Goal: Transaction & Acquisition: Purchase product/service

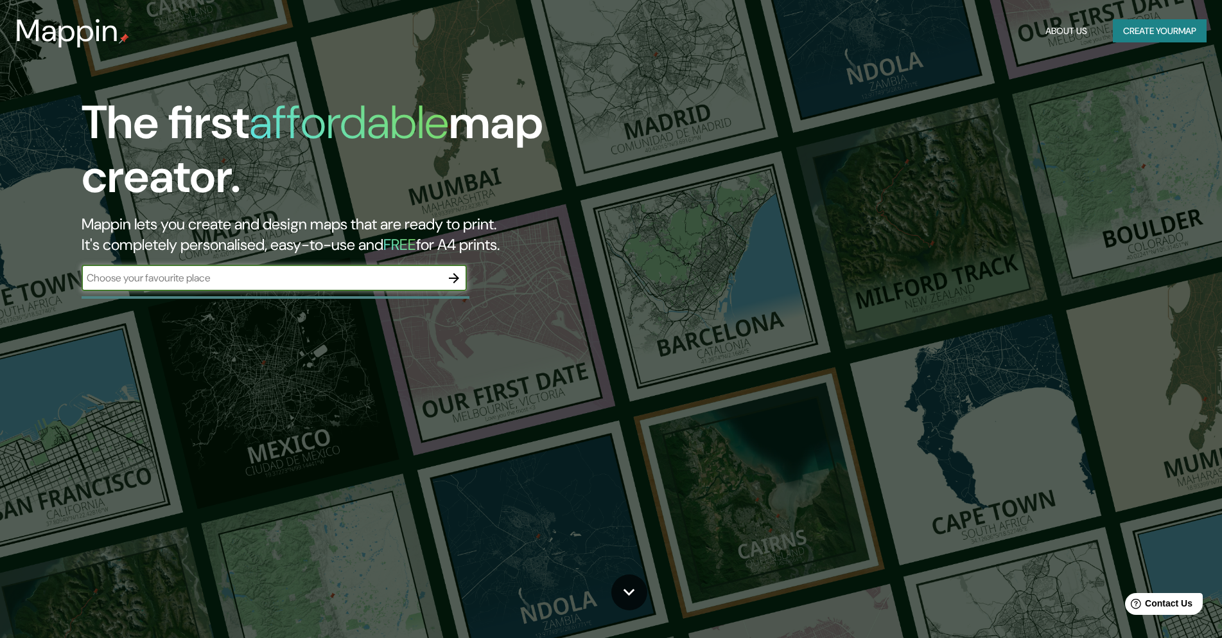
click at [267, 278] on input "text" at bounding box center [262, 277] width 360 height 15
type input "[GEOGRAPHIC_DATA] ayacucho [GEOGRAPHIC_DATA]"
click at [455, 282] on icon "button" at bounding box center [454, 278] width 10 height 10
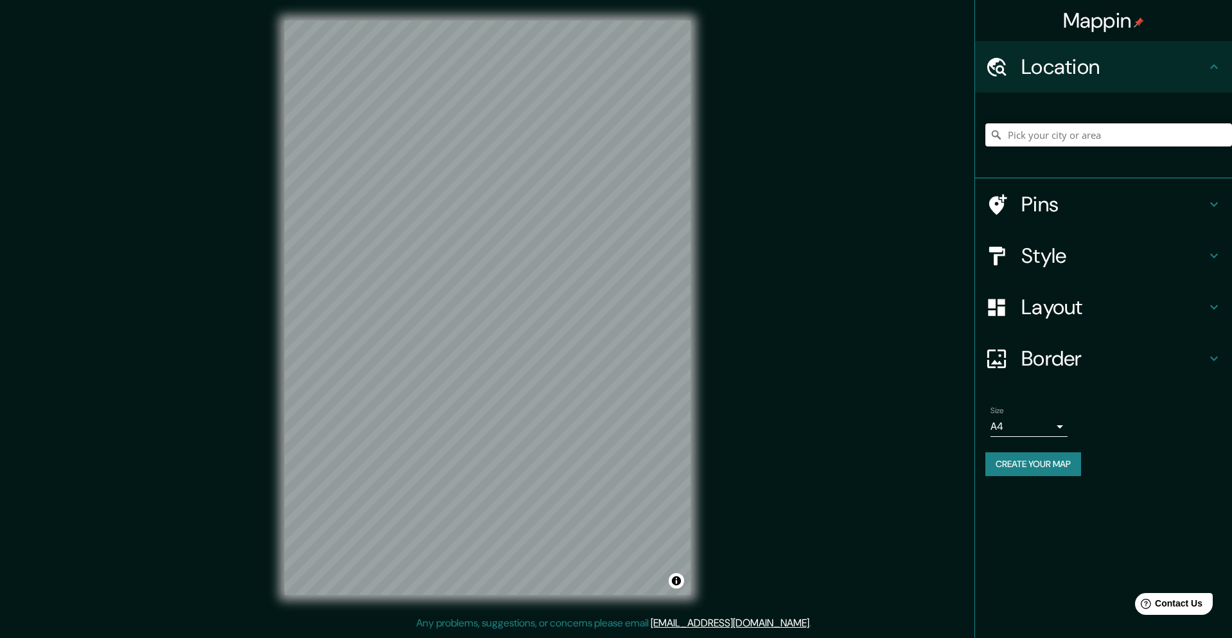
click at [1082, 133] on input "Pick your city or area" at bounding box center [1108, 134] width 247 height 23
click at [271, 344] on div "© Mapbox © OpenStreetMap Improve this map" at bounding box center [487, 307] width 447 height 615
click at [1068, 130] on input "Pick your city or area" at bounding box center [1108, 134] width 247 height 23
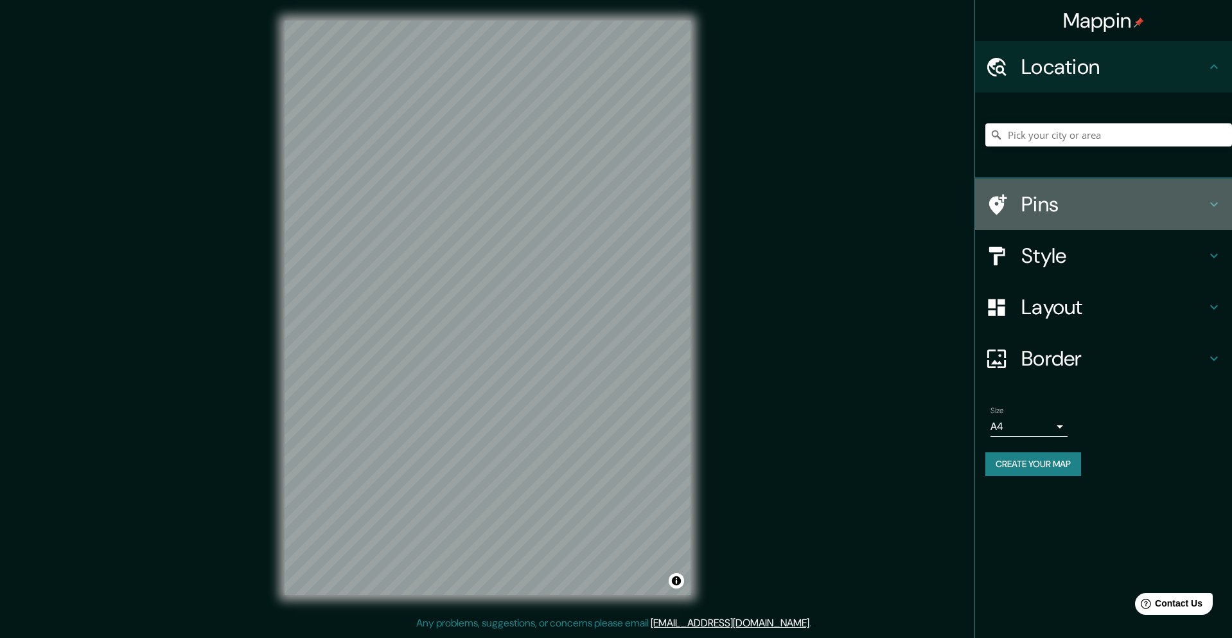
click at [1213, 204] on icon at bounding box center [1213, 204] width 15 height 15
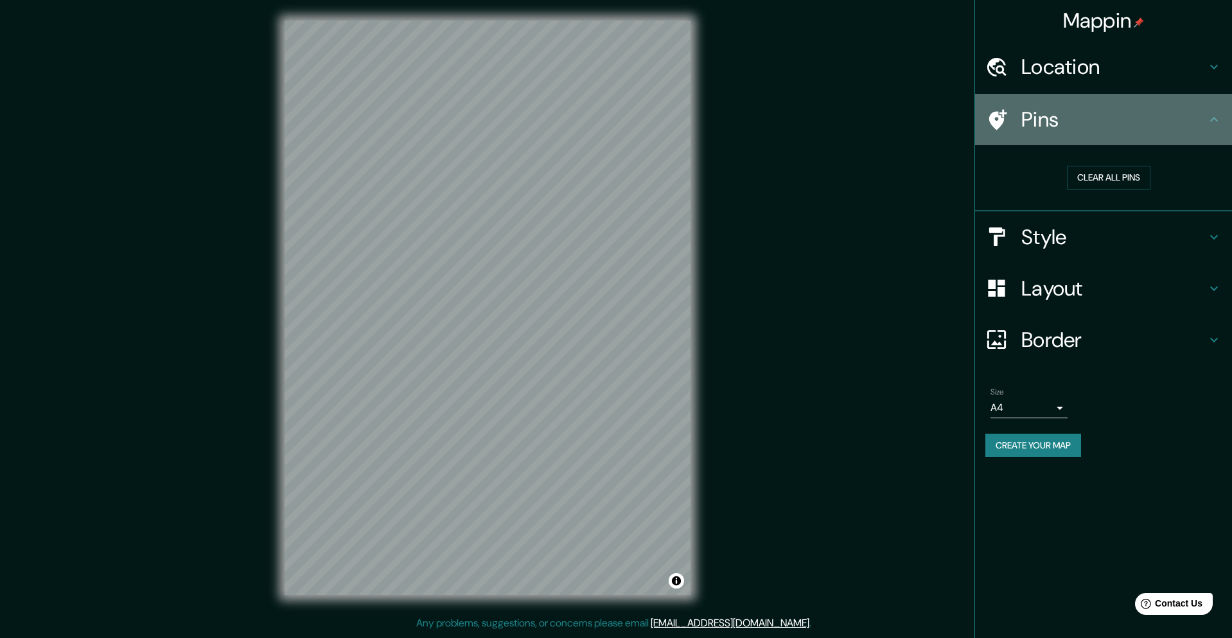
click at [1214, 119] on icon at bounding box center [1213, 119] width 15 height 15
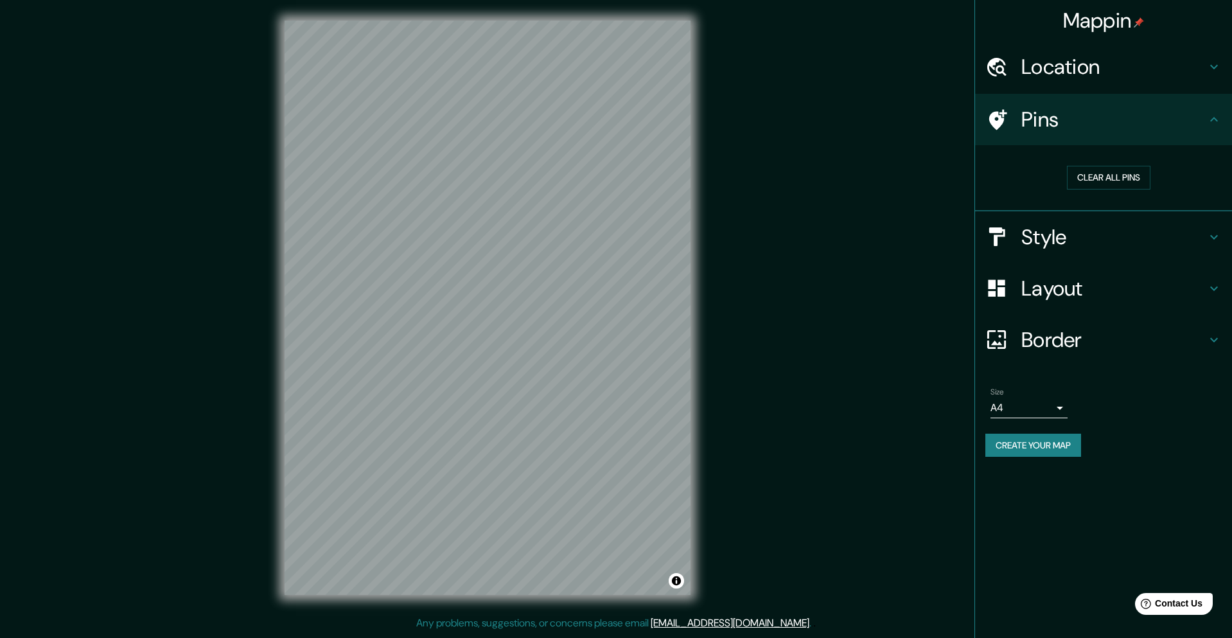
click at [975, 179] on div "Clear all pins" at bounding box center [1103, 178] width 257 height 66
click at [1203, 80] on div "Location" at bounding box center [1103, 66] width 257 height 51
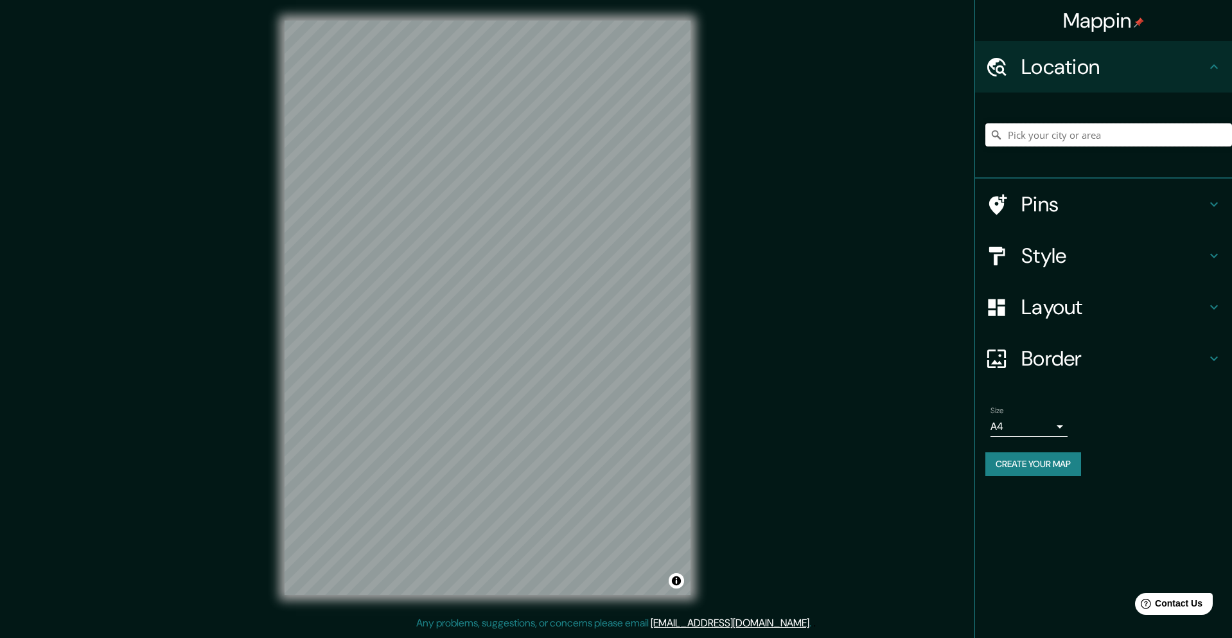
click at [1055, 135] on input "Pick your city or area" at bounding box center [1108, 134] width 247 height 23
click at [1076, 130] on input "Pick your city or area" at bounding box center [1108, 134] width 247 height 23
click at [1093, 138] on input "[GEOGRAPHIC_DATA], [GEOGRAPHIC_DATA], [GEOGRAPHIC_DATA]" at bounding box center [1108, 134] width 247 height 23
click at [1143, 136] on input "[GEOGRAPHIC_DATA], [GEOGRAPHIC_DATA], [GEOGRAPHIC_DATA]" at bounding box center [1108, 134] width 247 height 23
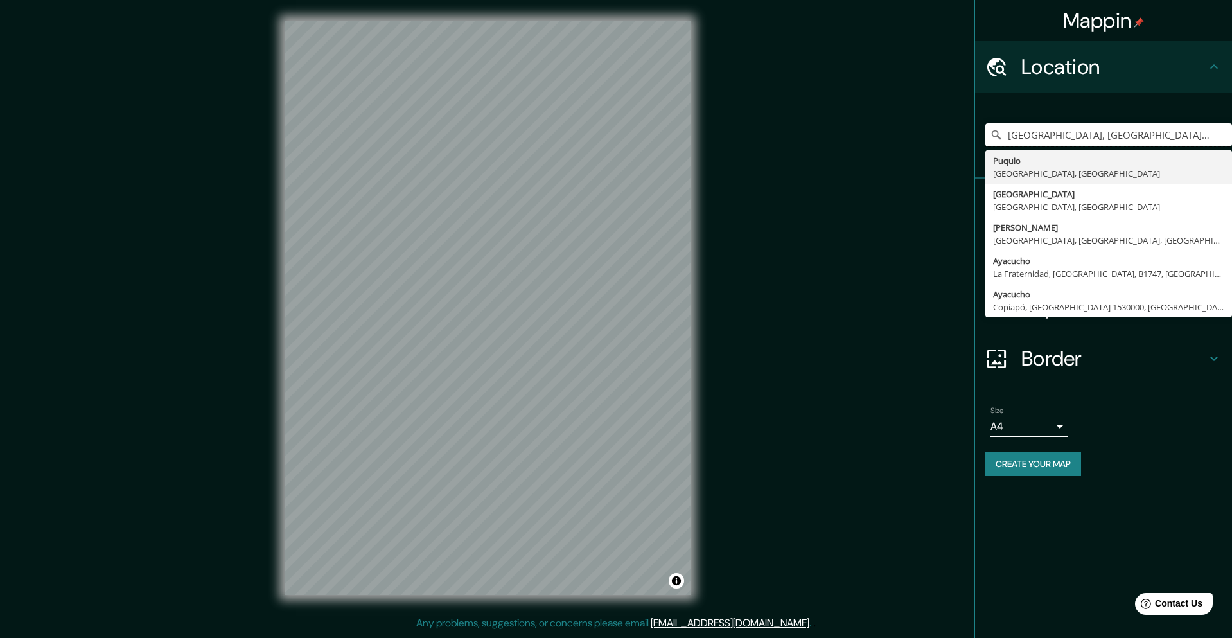
drag, startPoint x: 1138, startPoint y: 138, endPoint x: 915, endPoint y: 149, distance: 222.5
click at [915, 149] on div "Mappin Location [GEOGRAPHIC_DATA], [GEOGRAPHIC_DATA], [GEOGRAPHIC_DATA] [GEOGRA…" at bounding box center [616, 318] width 1232 height 636
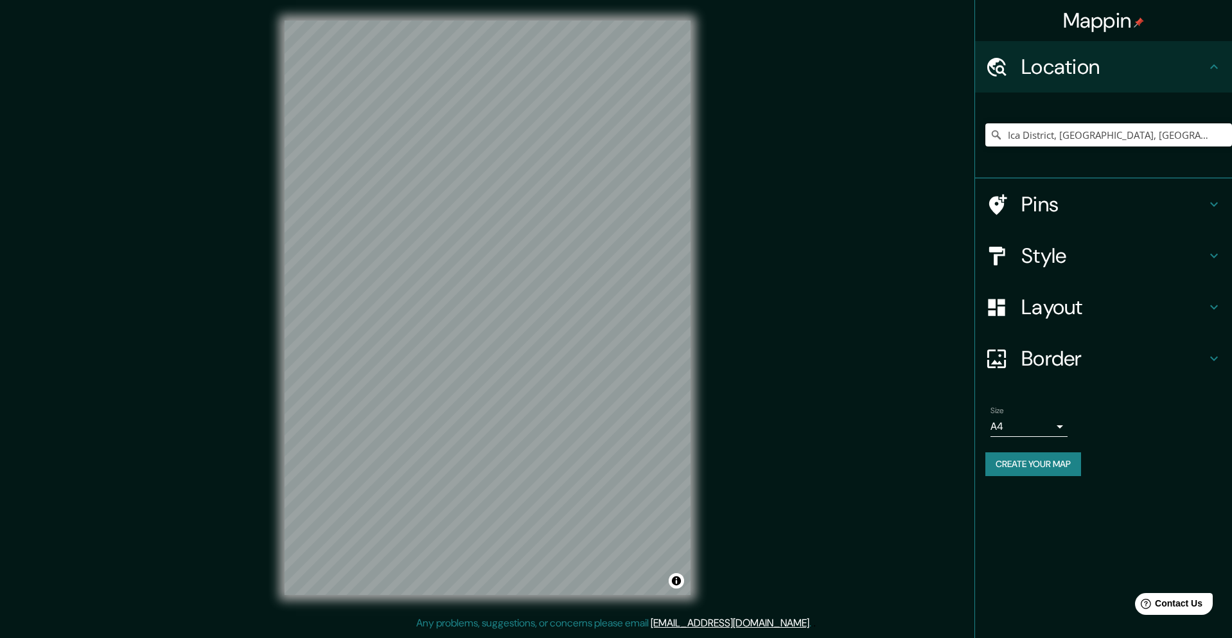
click at [498, 304] on div "Mappin Location [GEOGRAPHIC_DATA], [GEOGRAPHIC_DATA], [GEOGRAPHIC_DATA] [GEOGRA…" at bounding box center [616, 318] width 1232 height 636
drag, startPoint x: 244, startPoint y: 319, endPoint x: 241, endPoint y: 394, distance: 74.6
click at [241, 394] on div "Mappin Location [GEOGRAPHIC_DATA], [GEOGRAPHIC_DATA], [GEOGRAPHIC_DATA] [GEOGRA…" at bounding box center [616, 318] width 1232 height 636
click at [492, 273] on div at bounding box center [491, 272] width 10 height 10
click at [486, 297] on div at bounding box center [484, 299] width 10 height 10
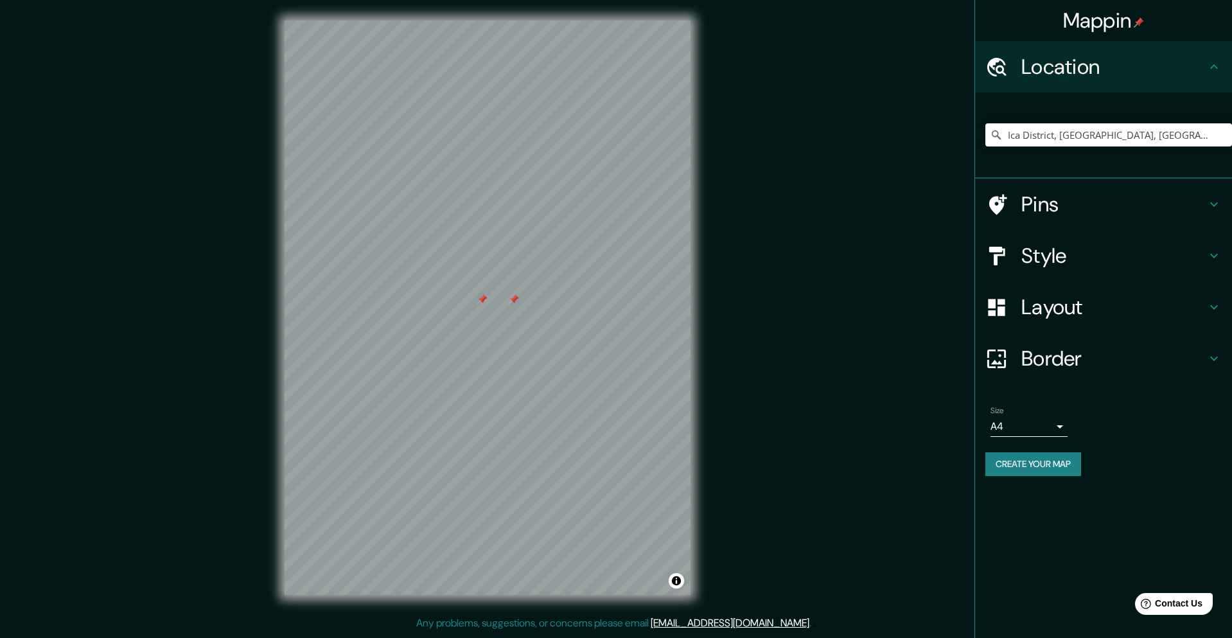
click at [511, 301] on div at bounding box center [514, 299] width 10 height 10
click at [480, 304] on div at bounding box center [482, 299] width 10 height 10
click at [488, 301] on div at bounding box center [489, 299] width 10 height 10
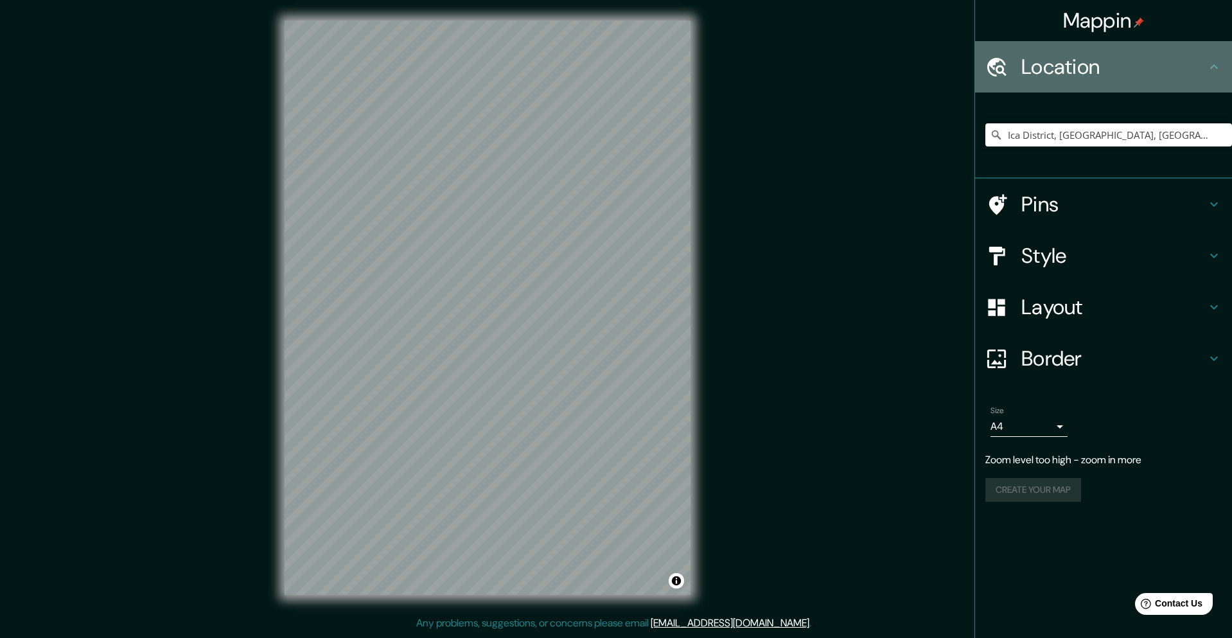
click at [1040, 69] on h4 "Location" at bounding box center [1113, 67] width 185 height 26
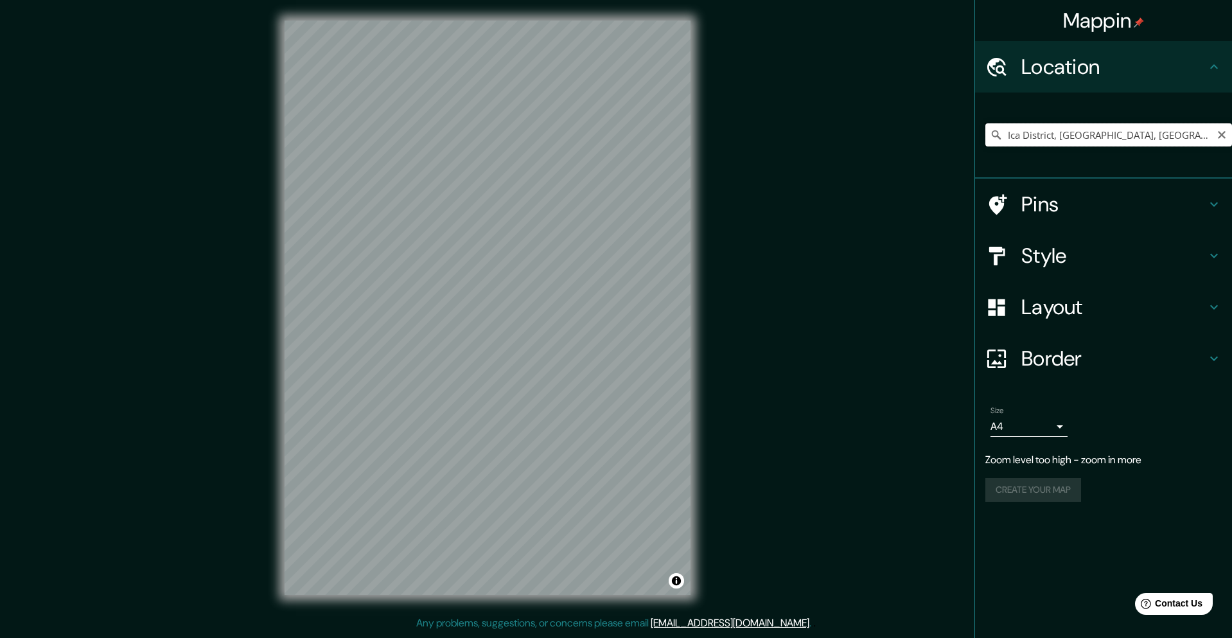
click at [1095, 125] on input "Ica District, [GEOGRAPHIC_DATA], [GEOGRAPHIC_DATA]" at bounding box center [1108, 134] width 247 height 23
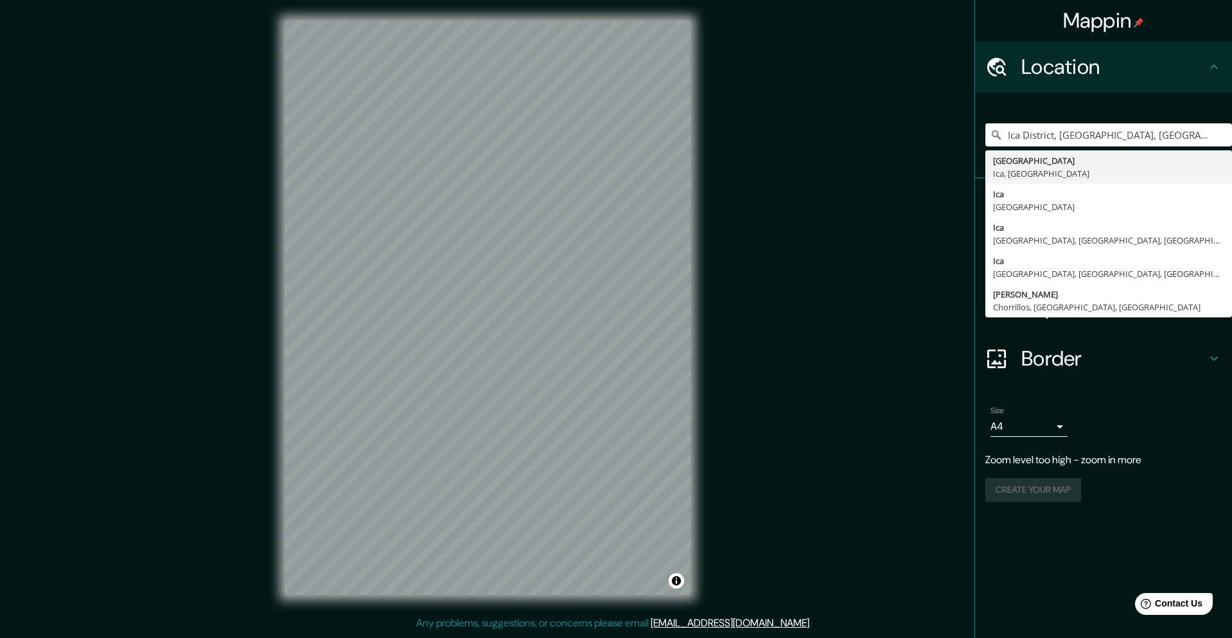
drag, startPoint x: 1129, startPoint y: 132, endPoint x: 877, endPoint y: 138, distance: 251.9
click at [877, 138] on div "Mappin Location [GEOGRAPHIC_DATA], [GEOGRAPHIC_DATA], [GEOGRAPHIC_DATA] [GEOGRA…" at bounding box center [616, 318] width 1232 height 636
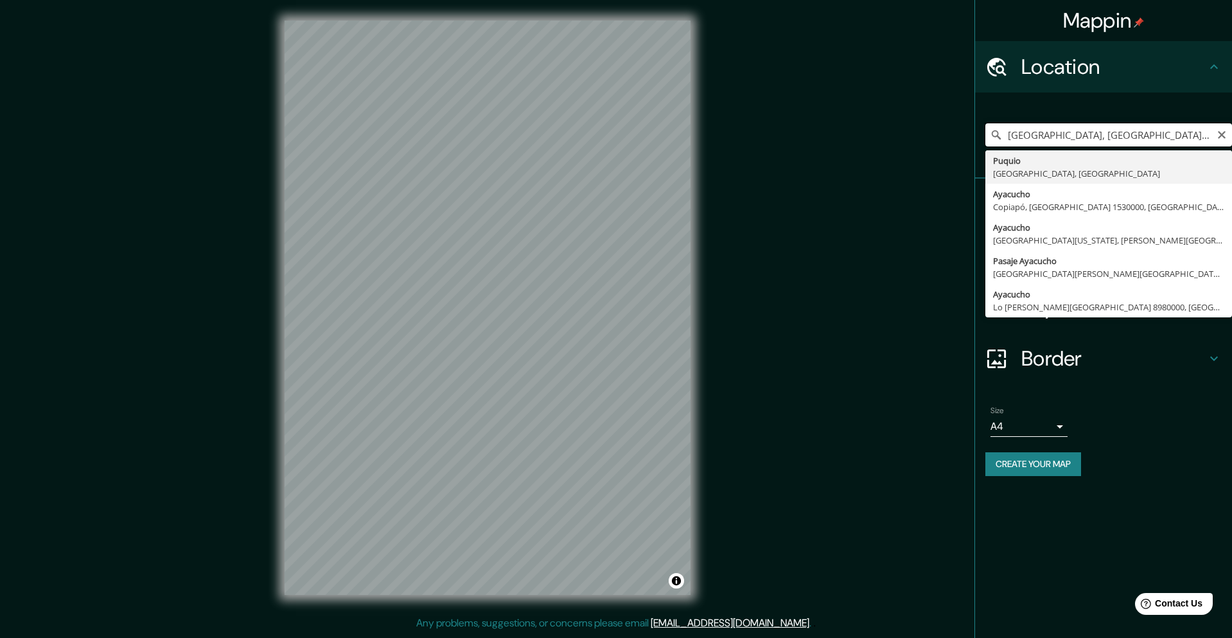
type input "[GEOGRAPHIC_DATA], [GEOGRAPHIC_DATA], [GEOGRAPHIC_DATA]"
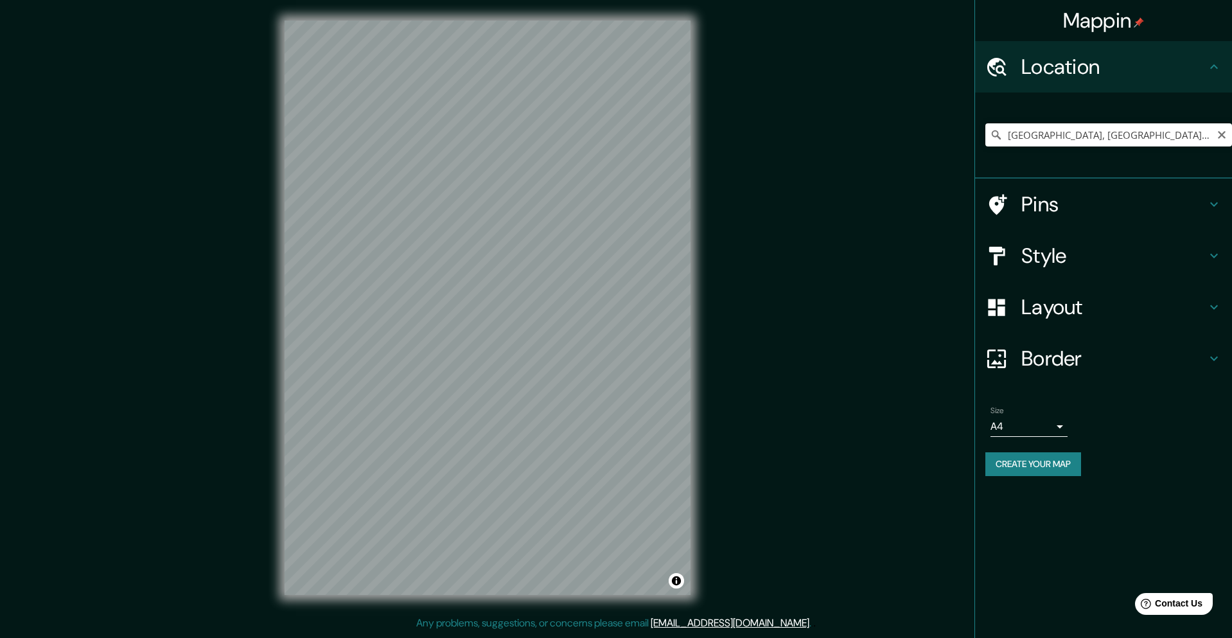
click at [1211, 256] on icon at bounding box center [1213, 255] width 15 height 15
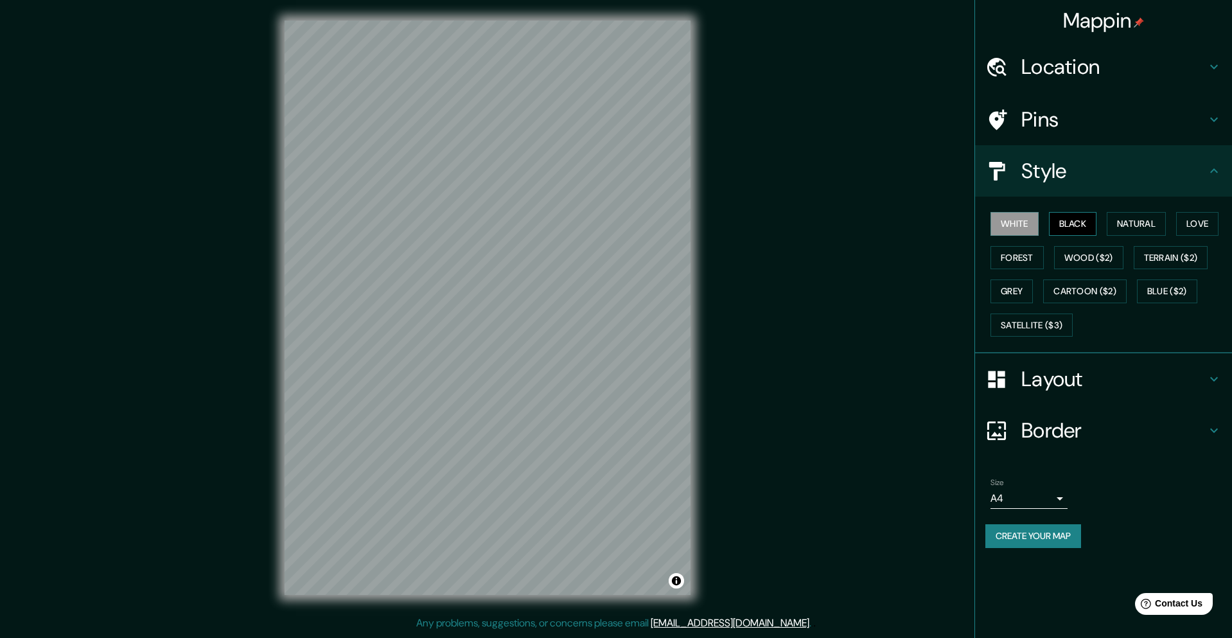
click at [1073, 224] on button "Black" at bounding box center [1073, 224] width 48 height 24
click at [1140, 222] on button "Natural" at bounding box center [1136, 224] width 59 height 24
click at [1196, 220] on button "Love" at bounding box center [1197, 224] width 42 height 24
click at [1007, 225] on button "White" at bounding box center [1015, 224] width 48 height 24
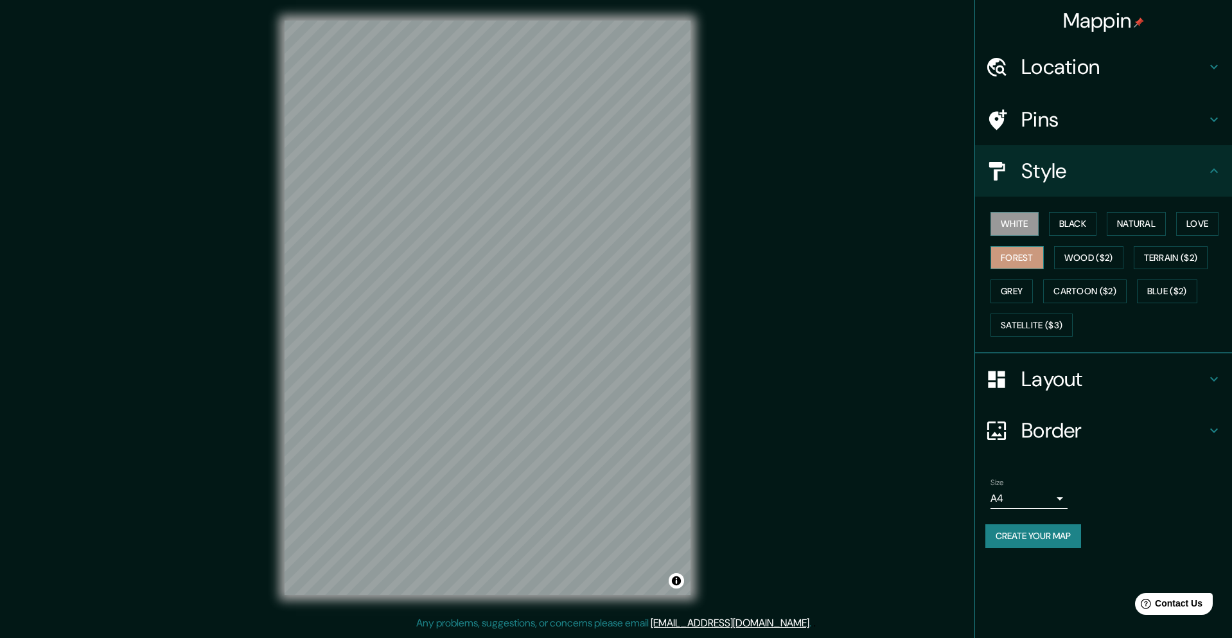
click at [1018, 258] on button "Forest" at bounding box center [1017, 258] width 53 height 24
click at [1091, 258] on button "Wood ($2)" at bounding box center [1088, 258] width 69 height 24
click at [1174, 253] on button "Terrain ($2)" at bounding box center [1171, 258] width 75 height 24
click at [1014, 291] on button "Grey" at bounding box center [1012, 291] width 42 height 24
click at [1091, 289] on button "Cartoon ($2)" at bounding box center [1085, 291] width 84 height 24
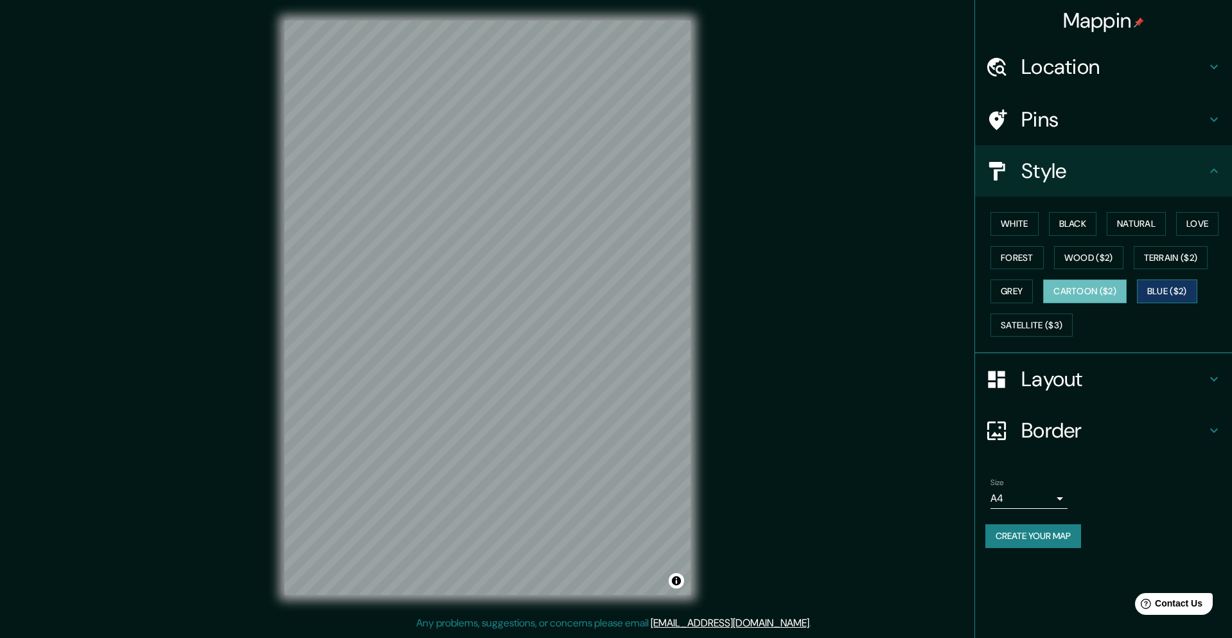
click at [1170, 287] on button "Blue ($2)" at bounding box center [1167, 291] width 60 height 24
click at [1036, 325] on button "Satellite ($3)" at bounding box center [1032, 325] width 82 height 24
drag, startPoint x: 1014, startPoint y: 223, endPoint x: 1106, endPoint y: 326, distance: 137.8
click at [1106, 326] on div "White Black Natural Love Forest Wood ($2) Terrain ($2) Grey Cartoon ($2) Blue (…" at bounding box center [1108, 274] width 247 height 135
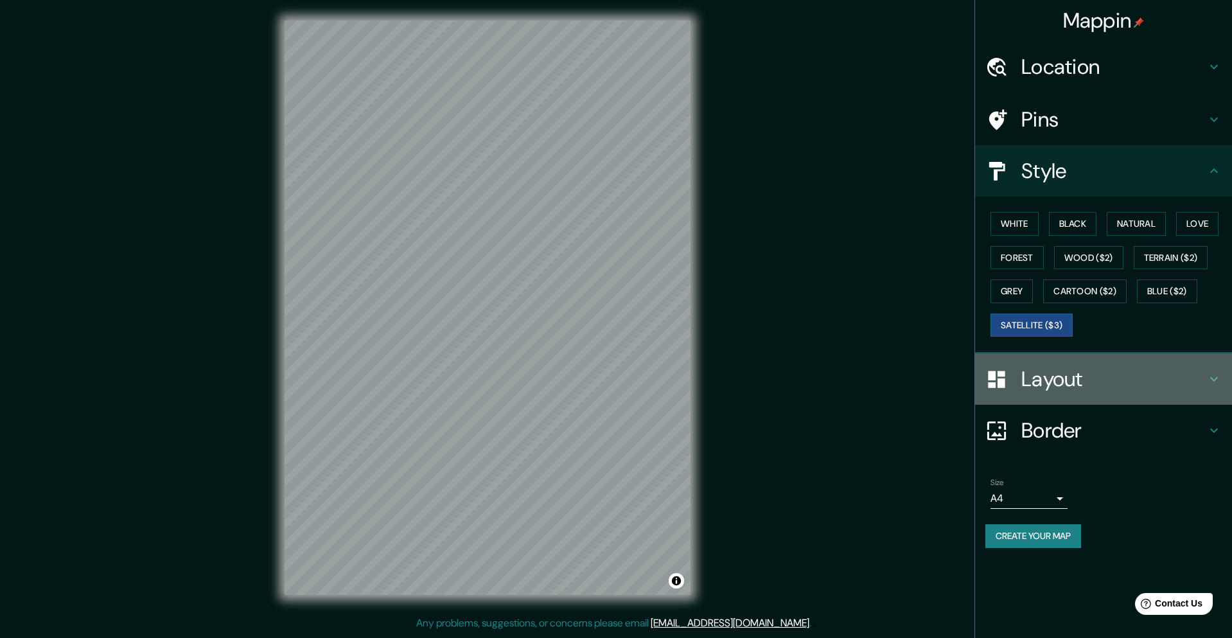
click at [1217, 378] on icon at bounding box center [1214, 379] width 8 height 4
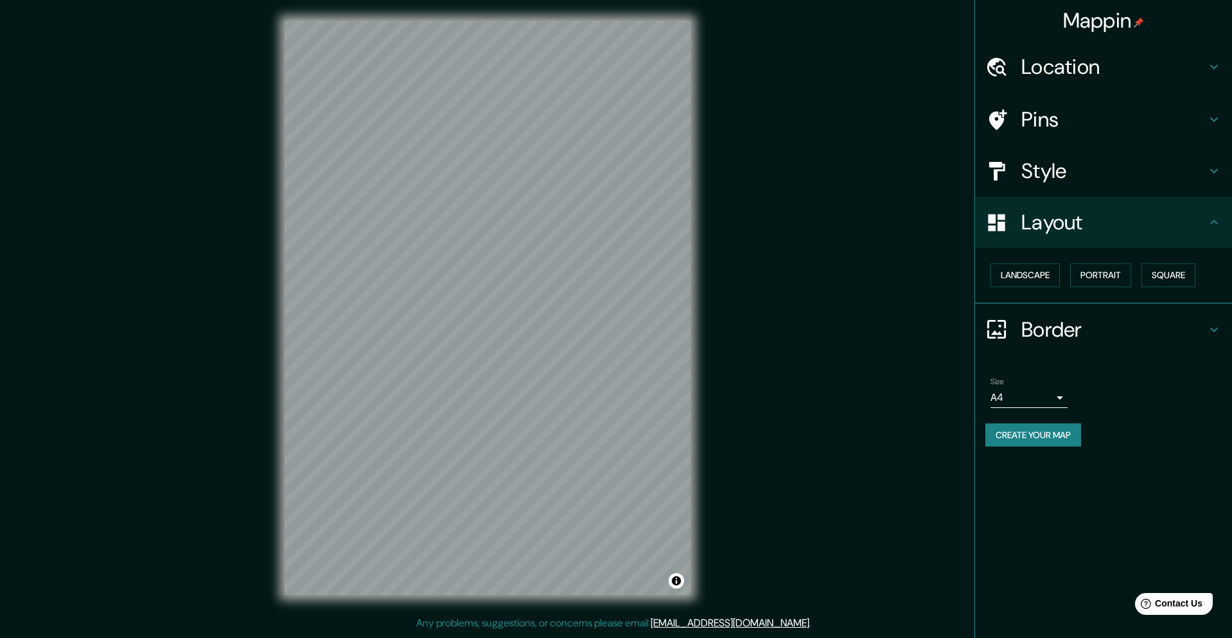
click at [1059, 400] on body "Mappin Location [GEOGRAPHIC_DATA], [GEOGRAPHIC_DATA], [GEOGRAPHIC_DATA] [GEOGRA…" at bounding box center [616, 319] width 1232 height 638
click at [1014, 445] on li "A3" at bounding box center [1029, 447] width 77 height 23
type input "a4"
click at [1044, 333] on h4 "Border" at bounding box center [1113, 330] width 185 height 26
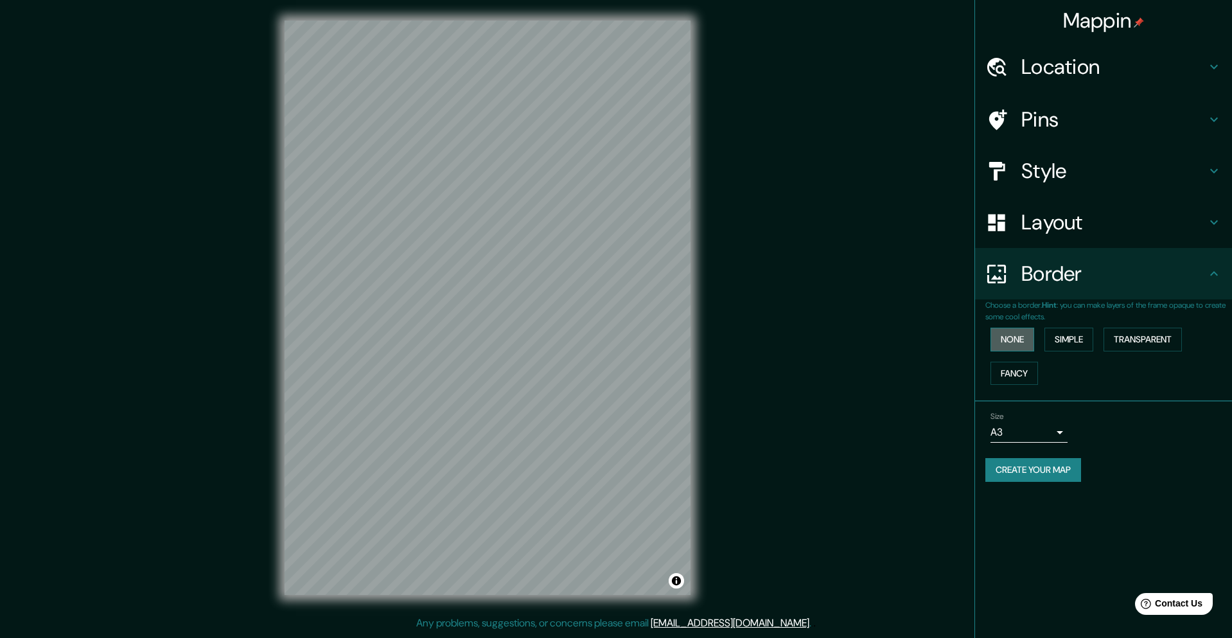
click at [1012, 340] on button "None" at bounding box center [1013, 340] width 44 height 24
click at [1069, 339] on button "Simple" at bounding box center [1068, 340] width 49 height 24
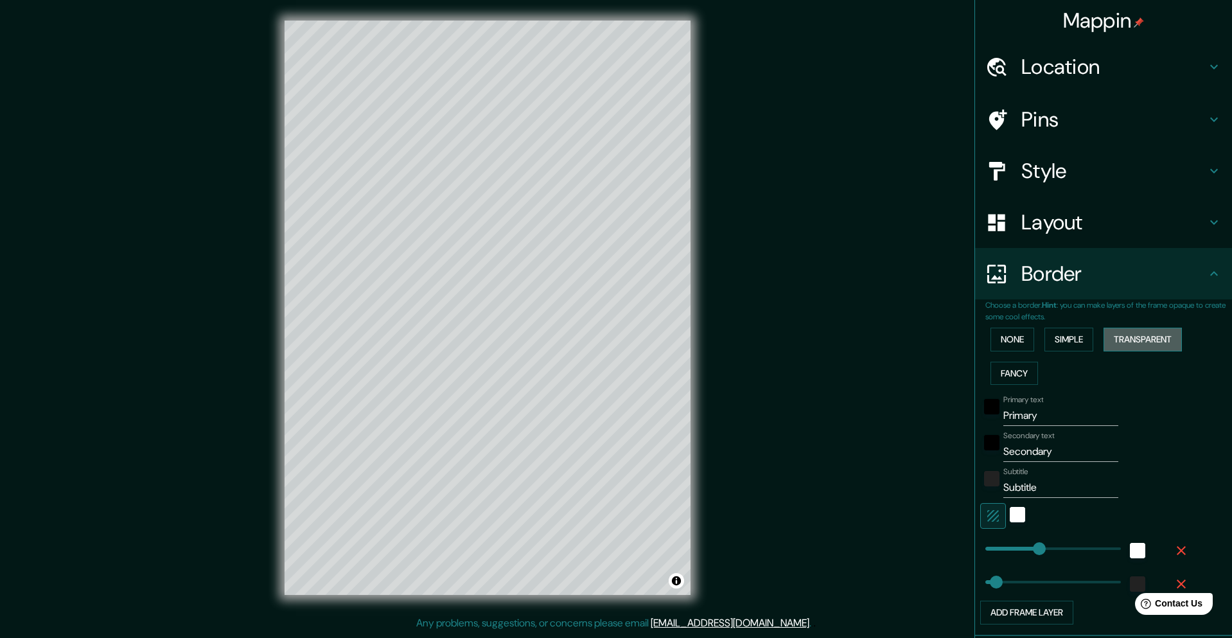
click at [1132, 339] on button "Transparent" at bounding box center [1143, 340] width 78 height 24
click at [1004, 373] on button "Fancy" at bounding box center [1015, 374] width 48 height 24
click at [1009, 338] on button "None" at bounding box center [1013, 340] width 44 height 24
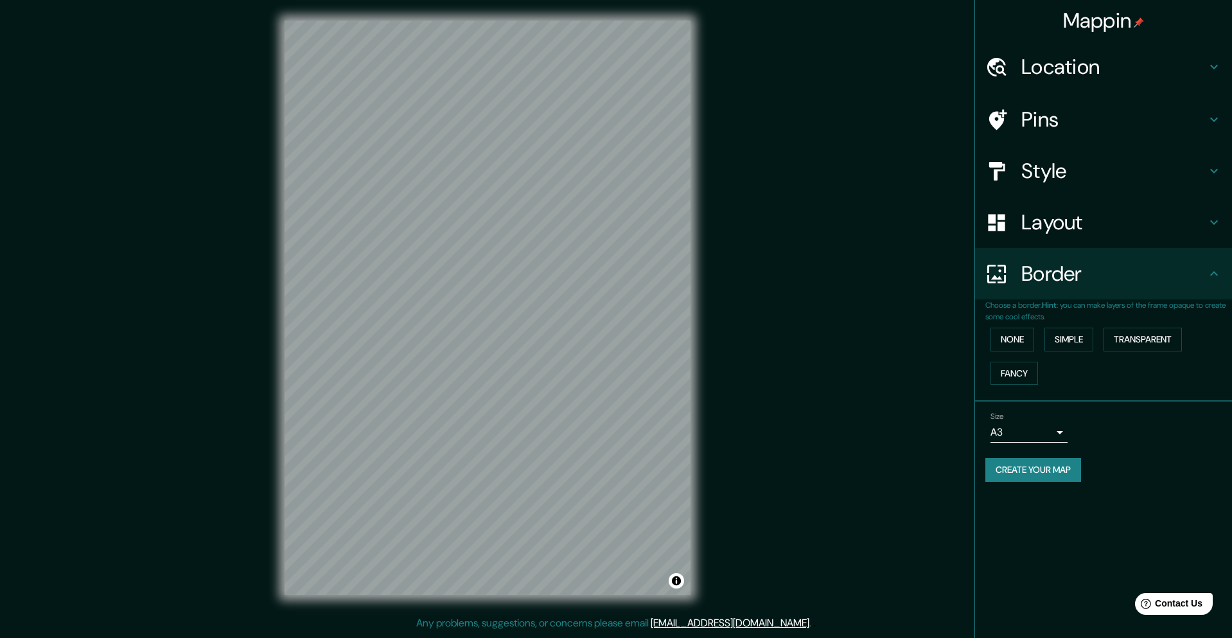
click at [1216, 175] on icon at bounding box center [1213, 170] width 15 height 15
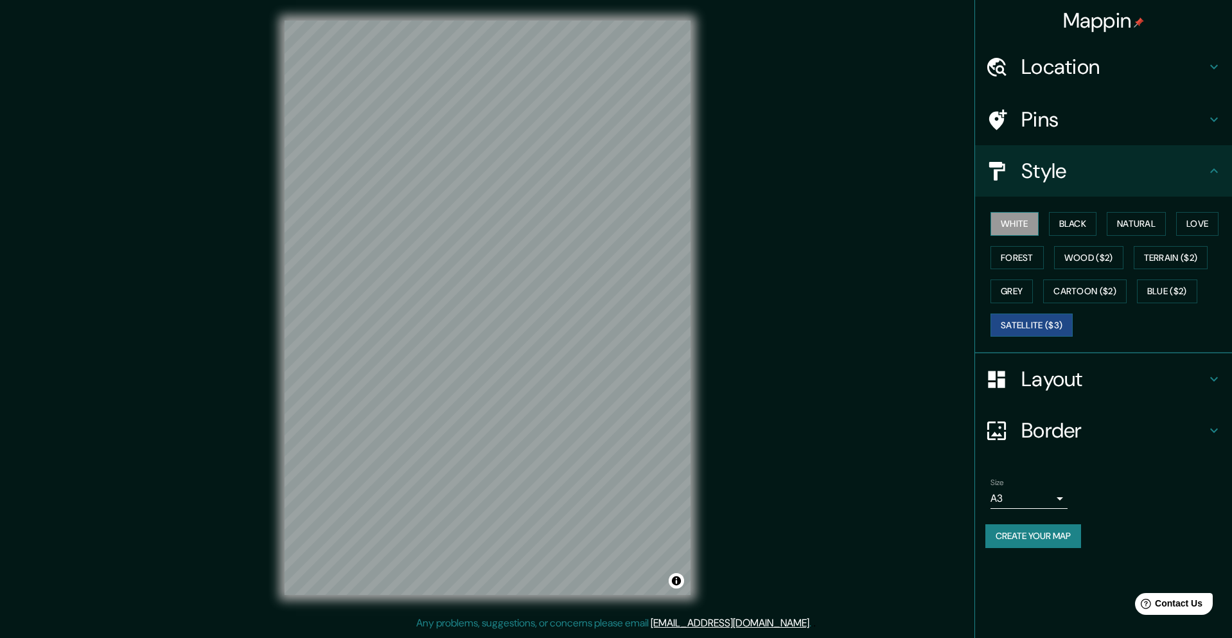
click at [1008, 220] on button "White" at bounding box center [1015, 224] width 48 height 24
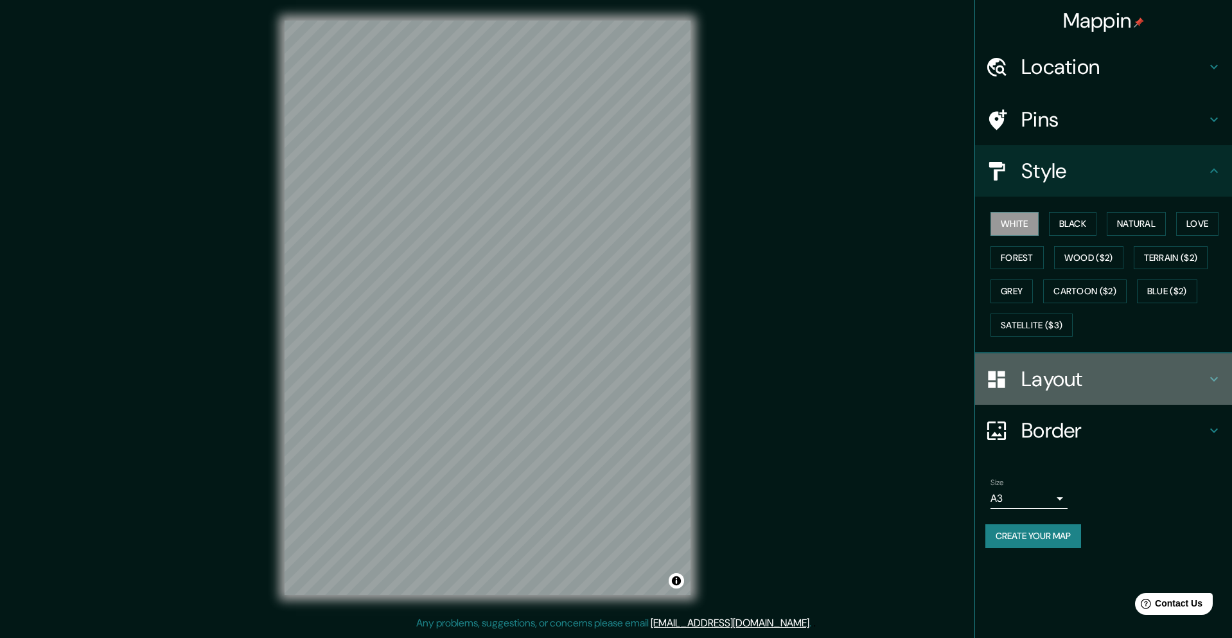
click at [1217, 382] on icon at bounding box center [1213, 378] width 15 height 15
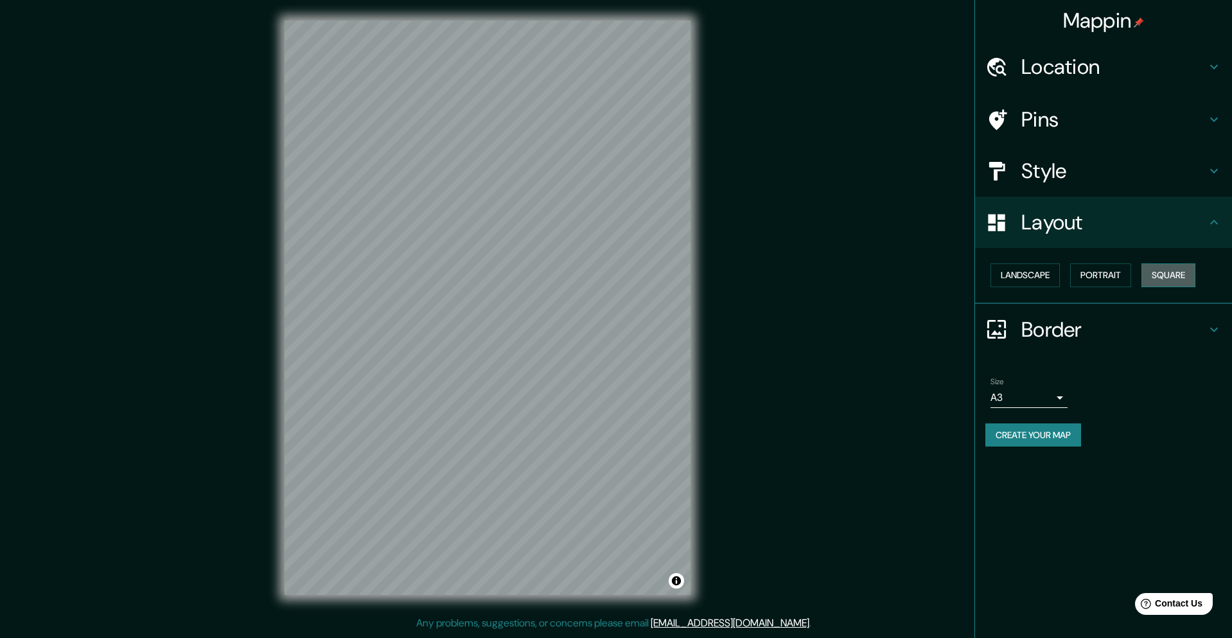
click at [1167, 274] on button "Square" at bounding box center [1168, 275] width 54 height 24
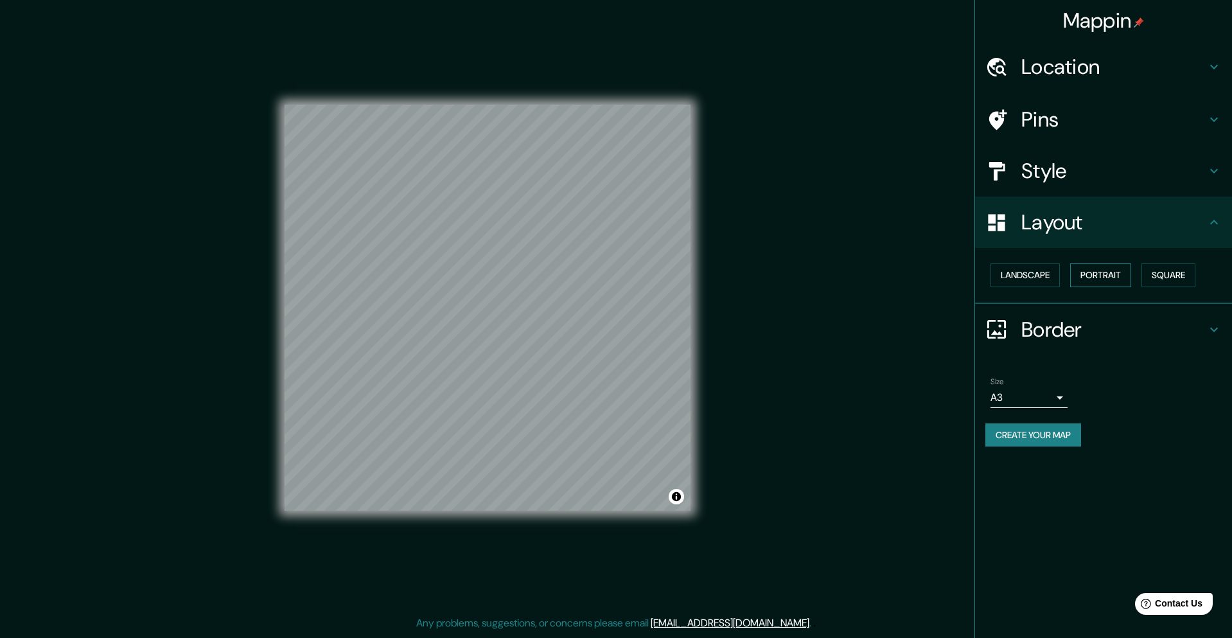
click at [1109, 275] on button "Portrait" at bounding box center [1100, 275] width 61 height 24
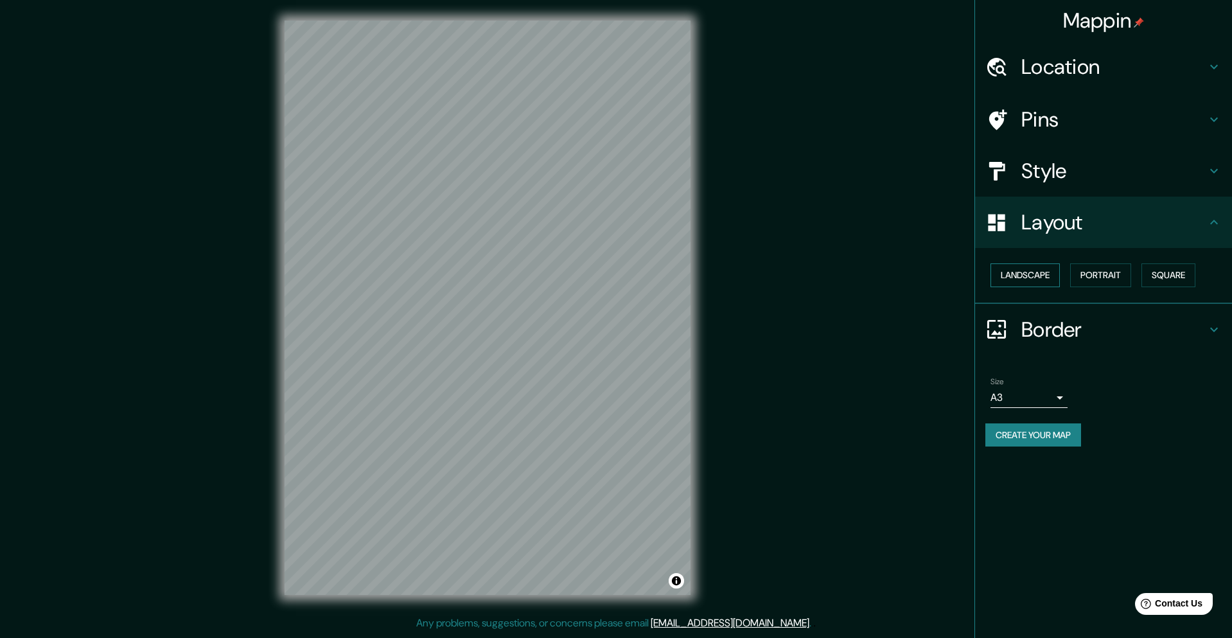
click at [1033, 276] on button "Landscape" at bounding box center [1025, 275] width 69 height 24
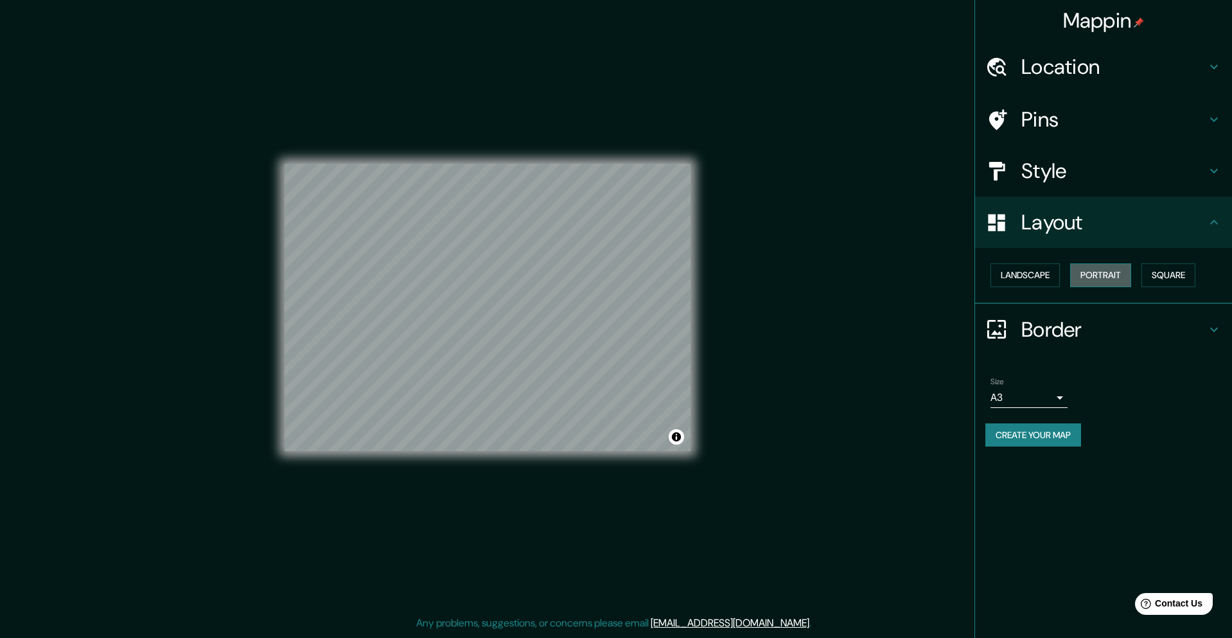
click at [1099, 274] on button "Portrait" at bounding box center [1100, 275] width 61 height 24
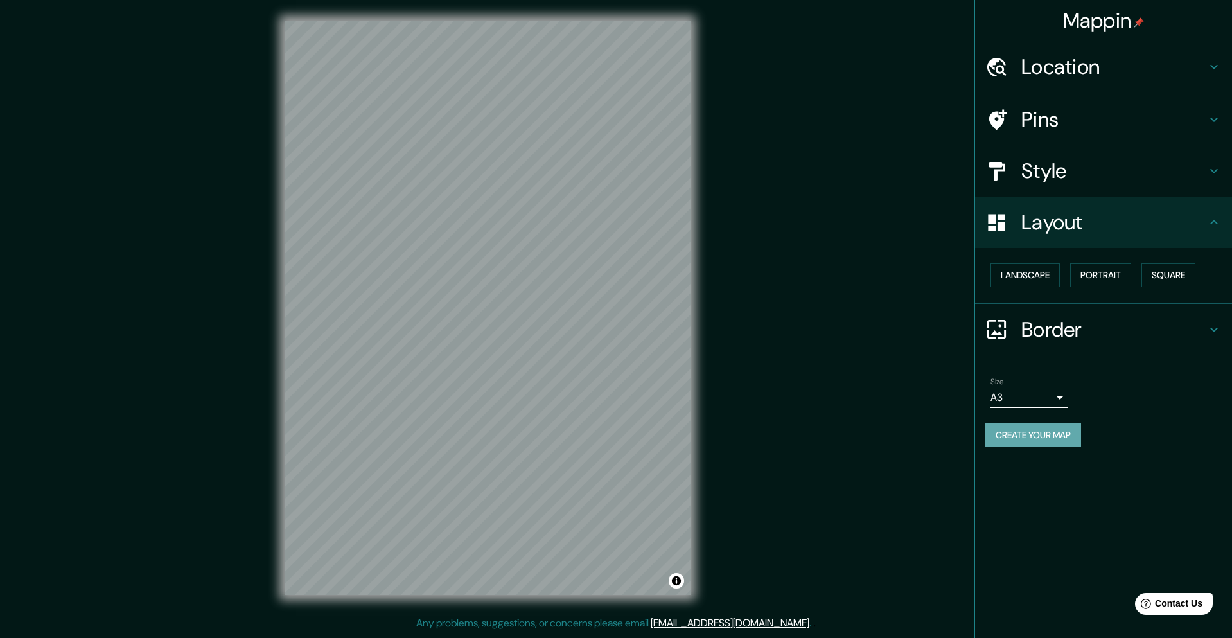
click at [1038, 434] on button "Create your map" at bounding box center [1033, 435] width 96 height 24
click at [678, 579] on button "Toggle attribution" at bounding box center [676, 580] width 15 height 15
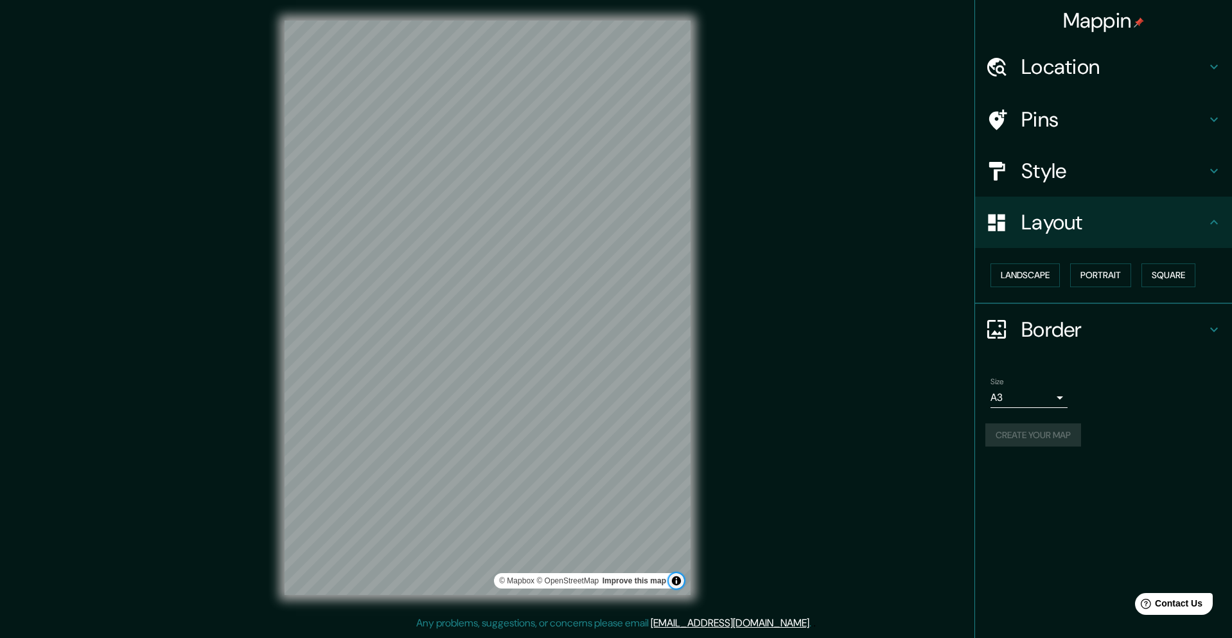
click at [678, 579] on button "Toggle attribution" at bounding box center [676, 580] width 15 height 15
